Goal: Navigation & Orientation: Find specific page/section

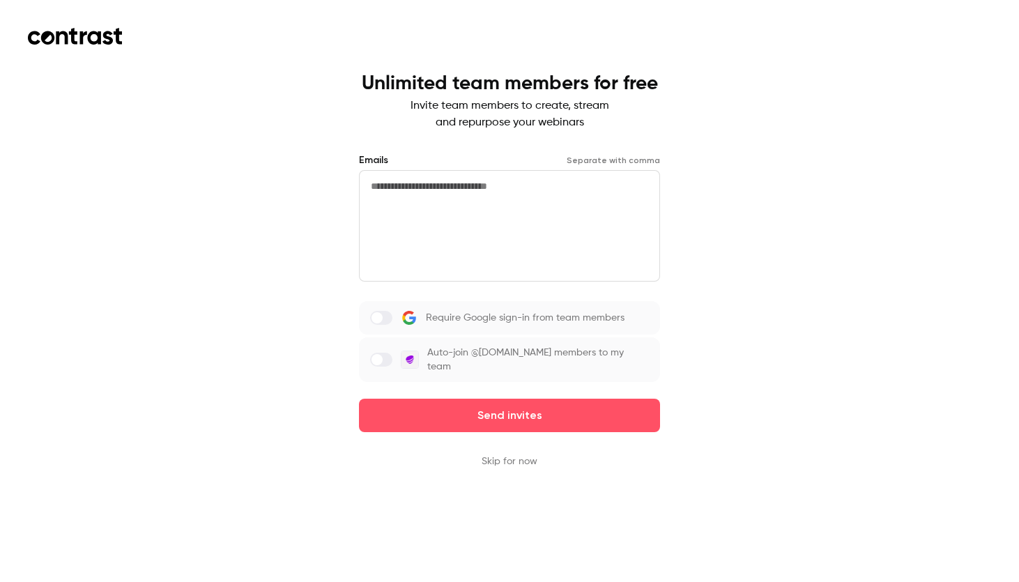
click at [519, 454] on button "Skip for now" at bounding box center [510, 461] width 56 height 14
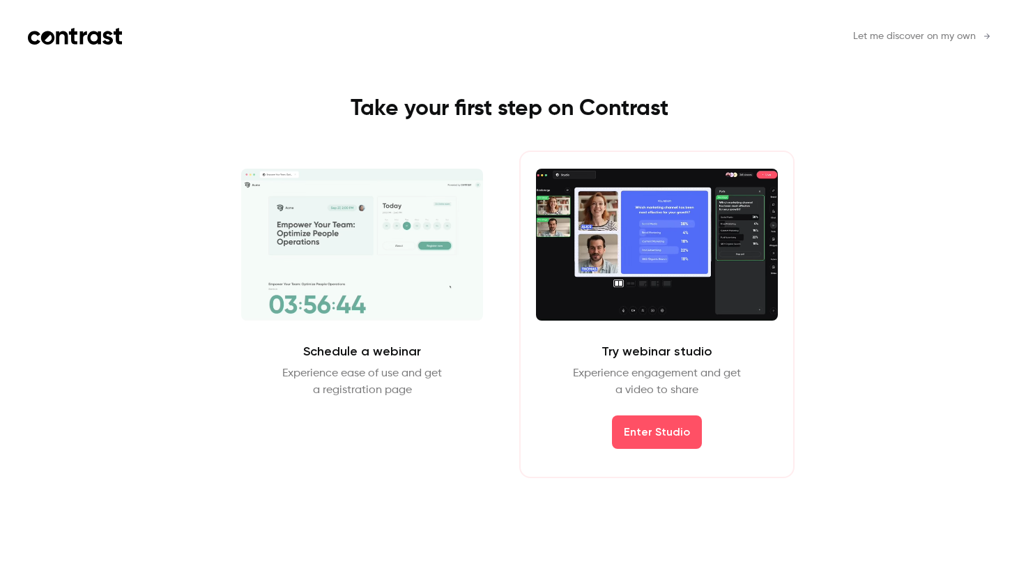
click at [927, 35] on span "Let me discover on my own" at bounding box center [914, 36] width 123 height 15
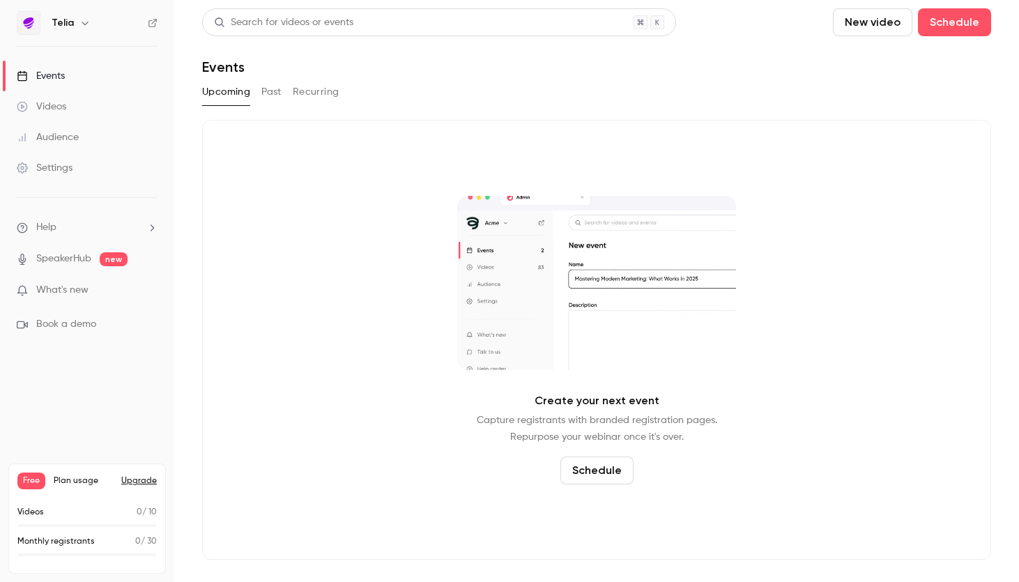
click at [98, 256] on p "SpeakerHub new" at bounding box center [72, 259] width 111 height 15
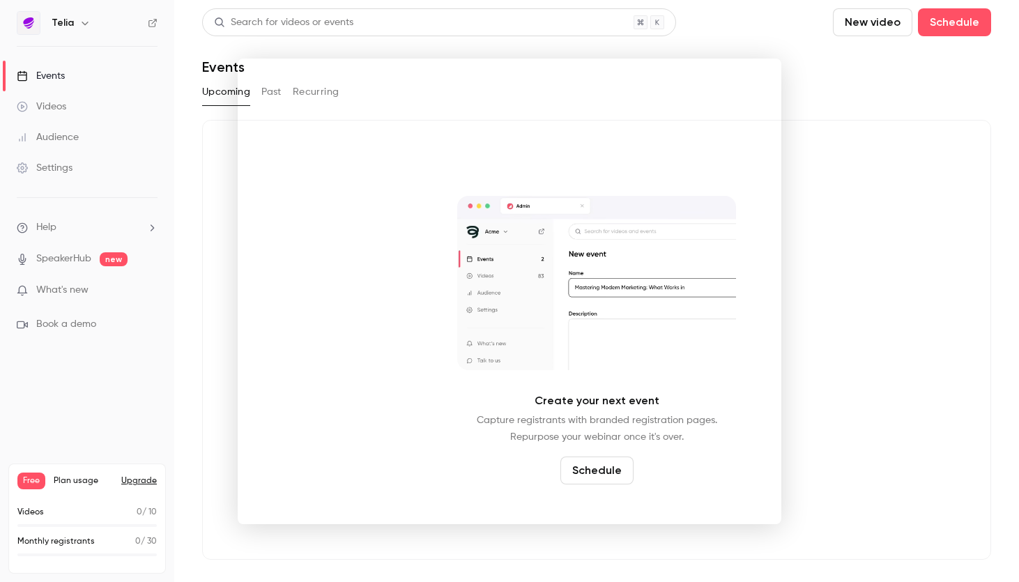
click at [52, 168] on div at bounding box center [509, 291] width 1019 height 582
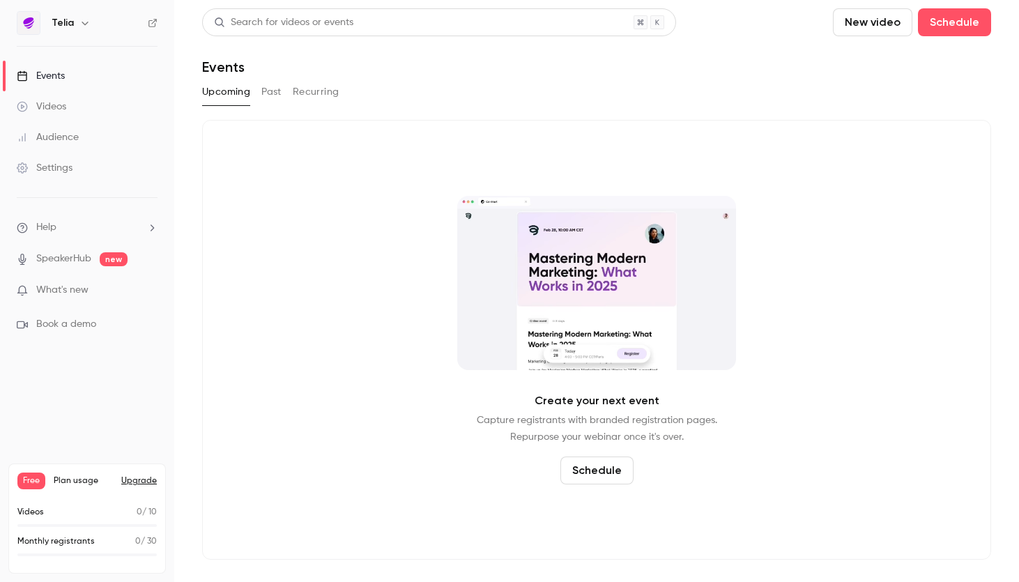
click at [52, 105] on div "Videos" at bounding box center [41, 107] width 49 height 14
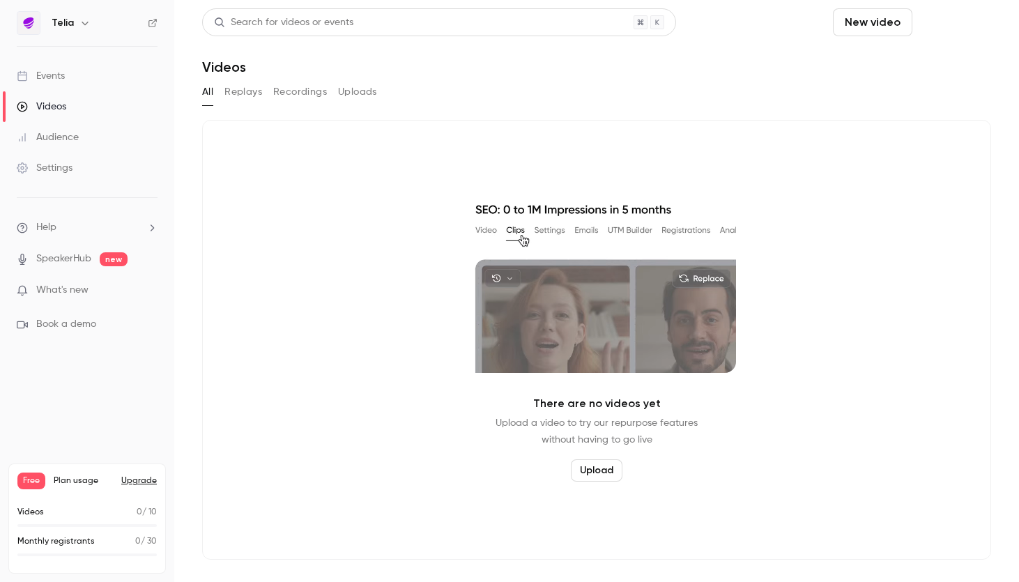
click at [956, 15] on button "Schedule" at bounding box center [954, 22] width 73 height 28
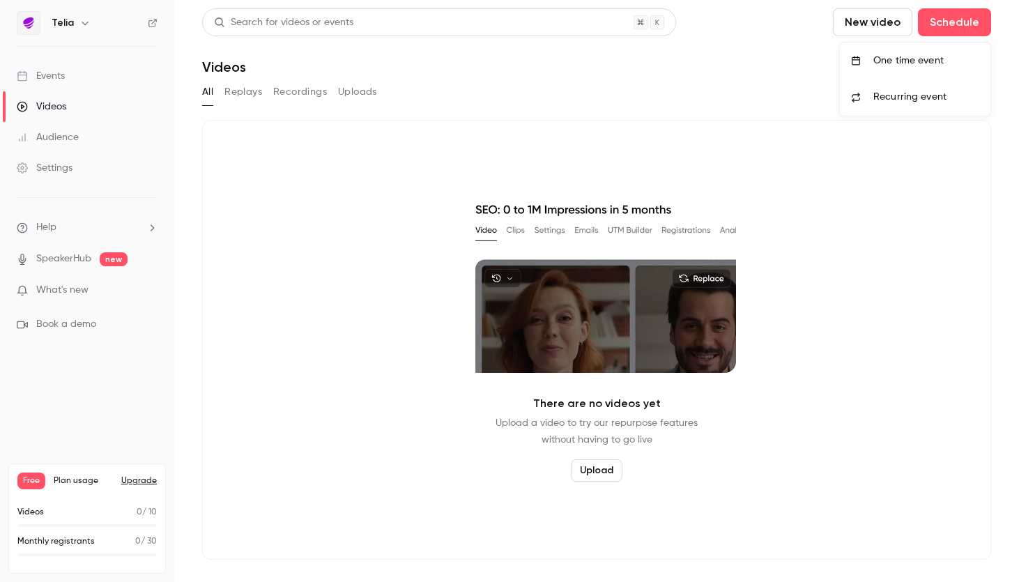
click at [887, 23] on div at bounding box center [509, 291] width 1019 height 582
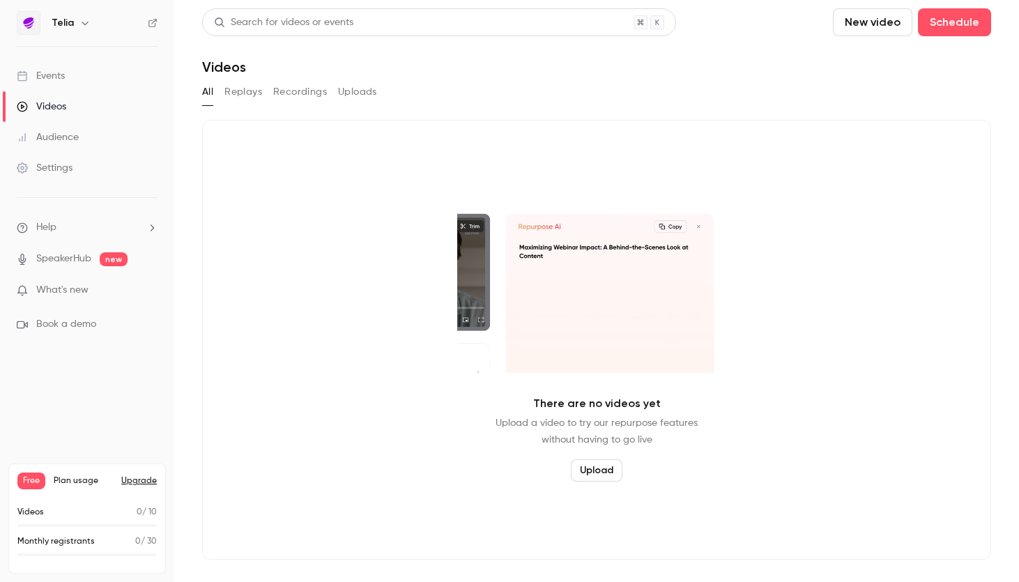
click at [43, 75] on div "Events" at bounding box center [41, 76] width 48 height 14
